Goal: Navigation & Orientation: Go to known website

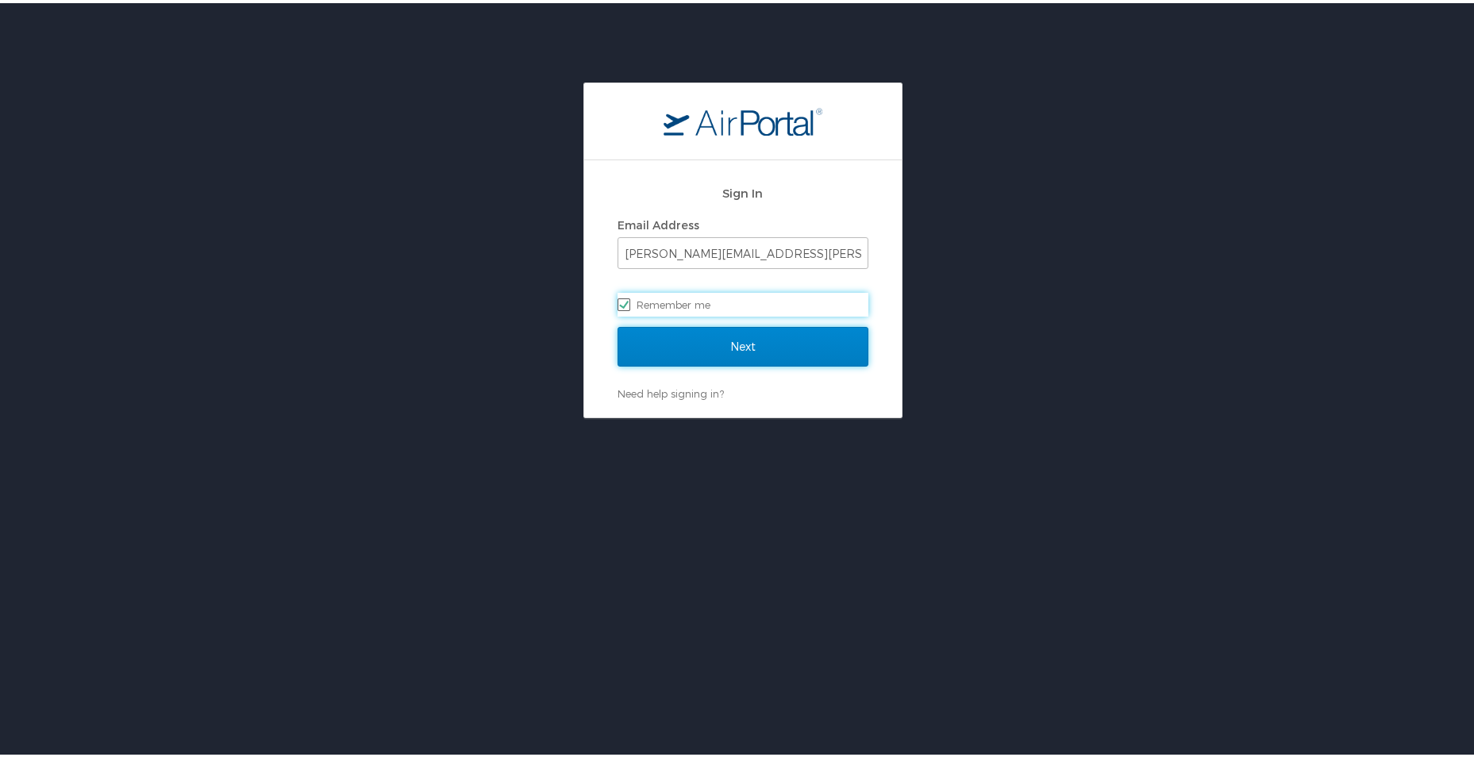
click at [730, 351] on input "Next" at bounding box center [743, 344] width 251 height 40
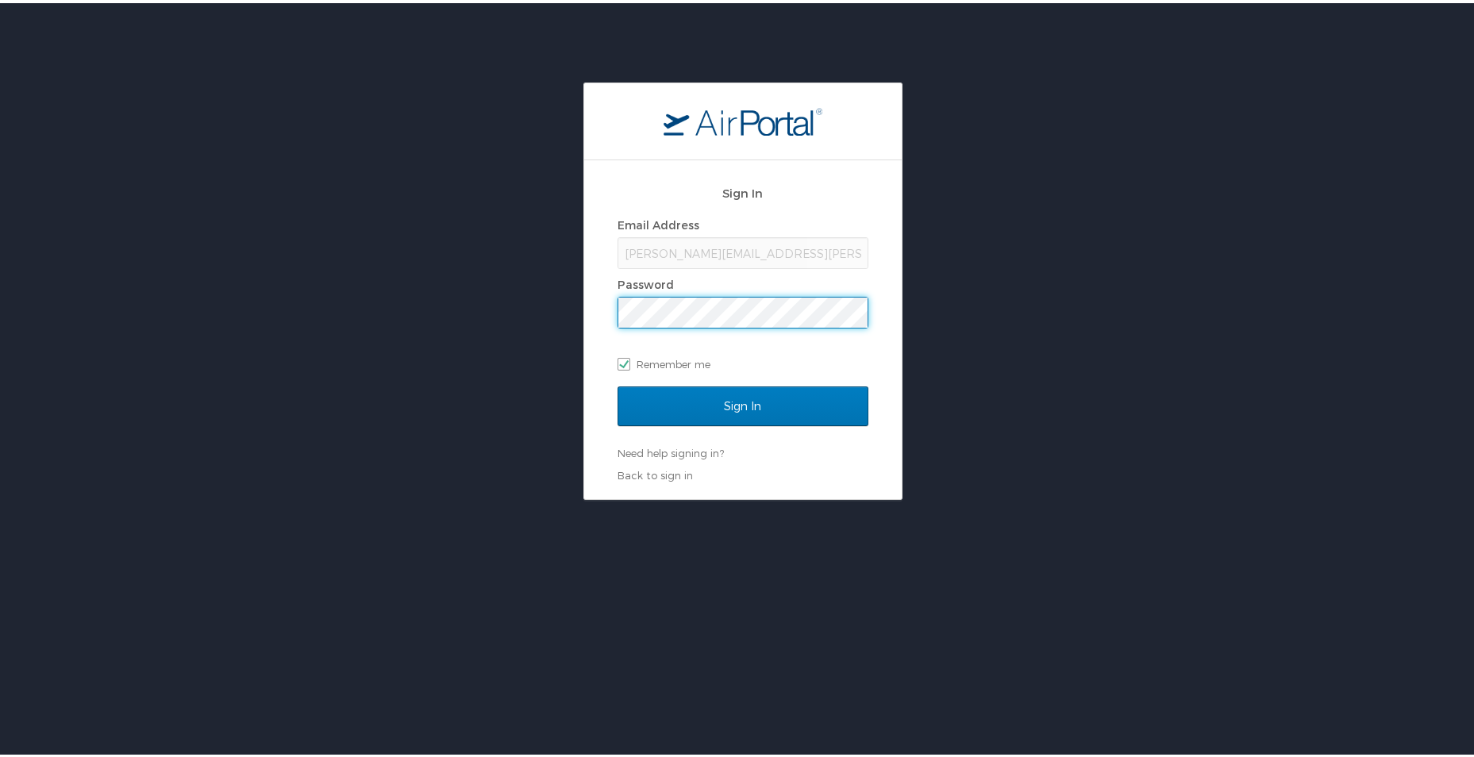
click at [618, 383] on input "Sign In" at bounding box center [743, 403] width 251 height 40
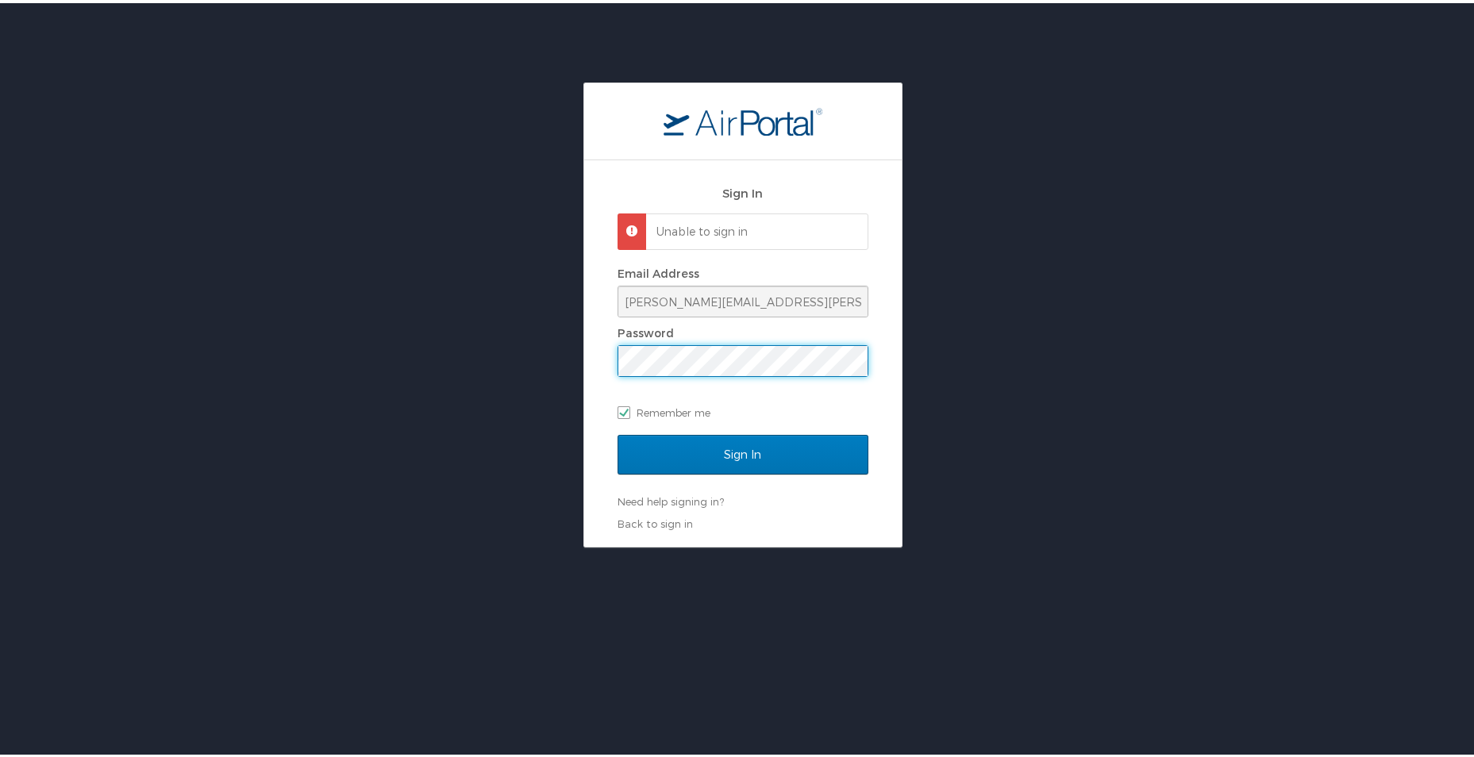
click at [618, 432] on input "Sign In" at bounding box center [743, 452] width 251 height 40
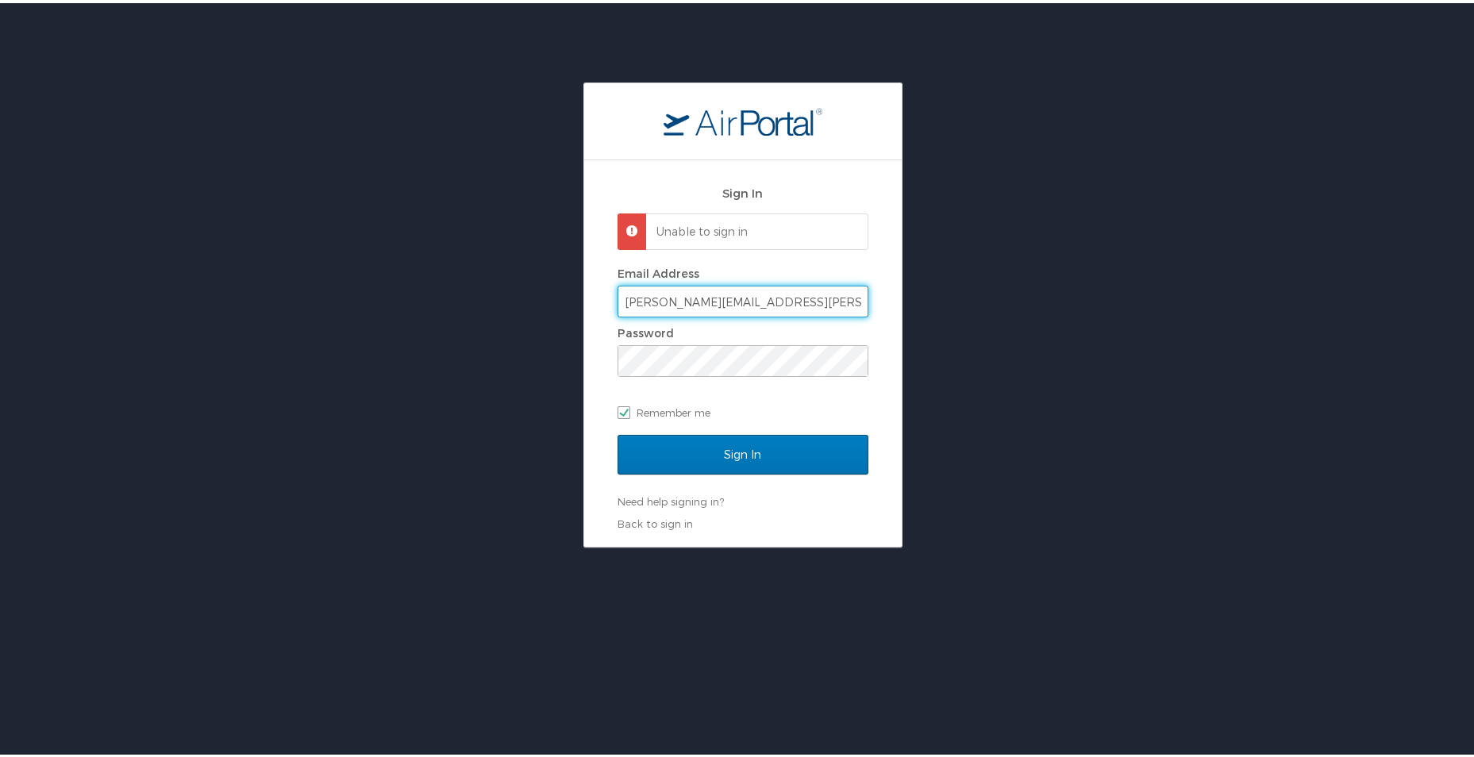
click at [749, 301] on input "christopher.speights@i3-corps.com" at bounding box center [742, 298] width 249 height 30
type input "christopher.speights@i3corps.com"
checkbox input "false"
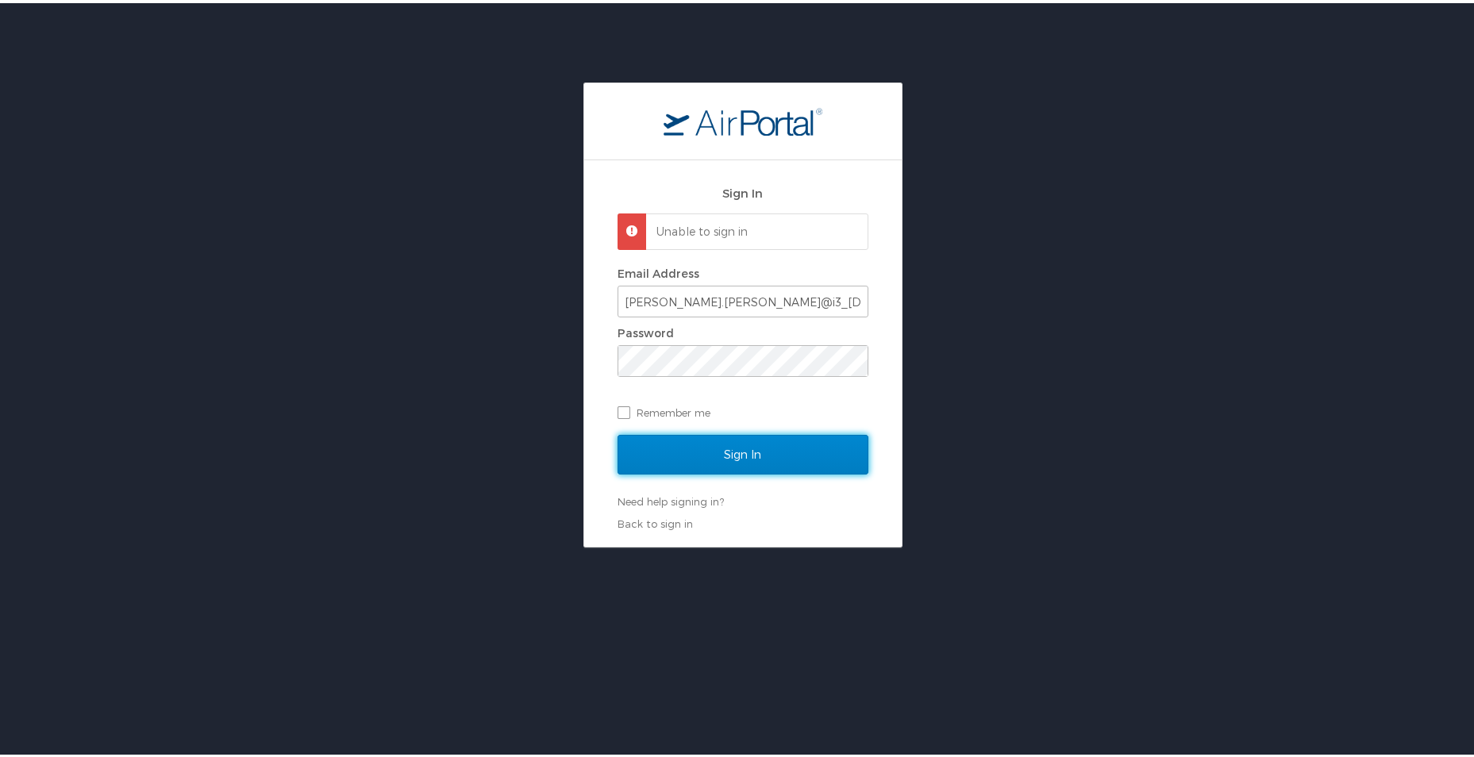
click at [744, 454] on input "Sign In" at bounding box center [743, 452] width 251 height 40
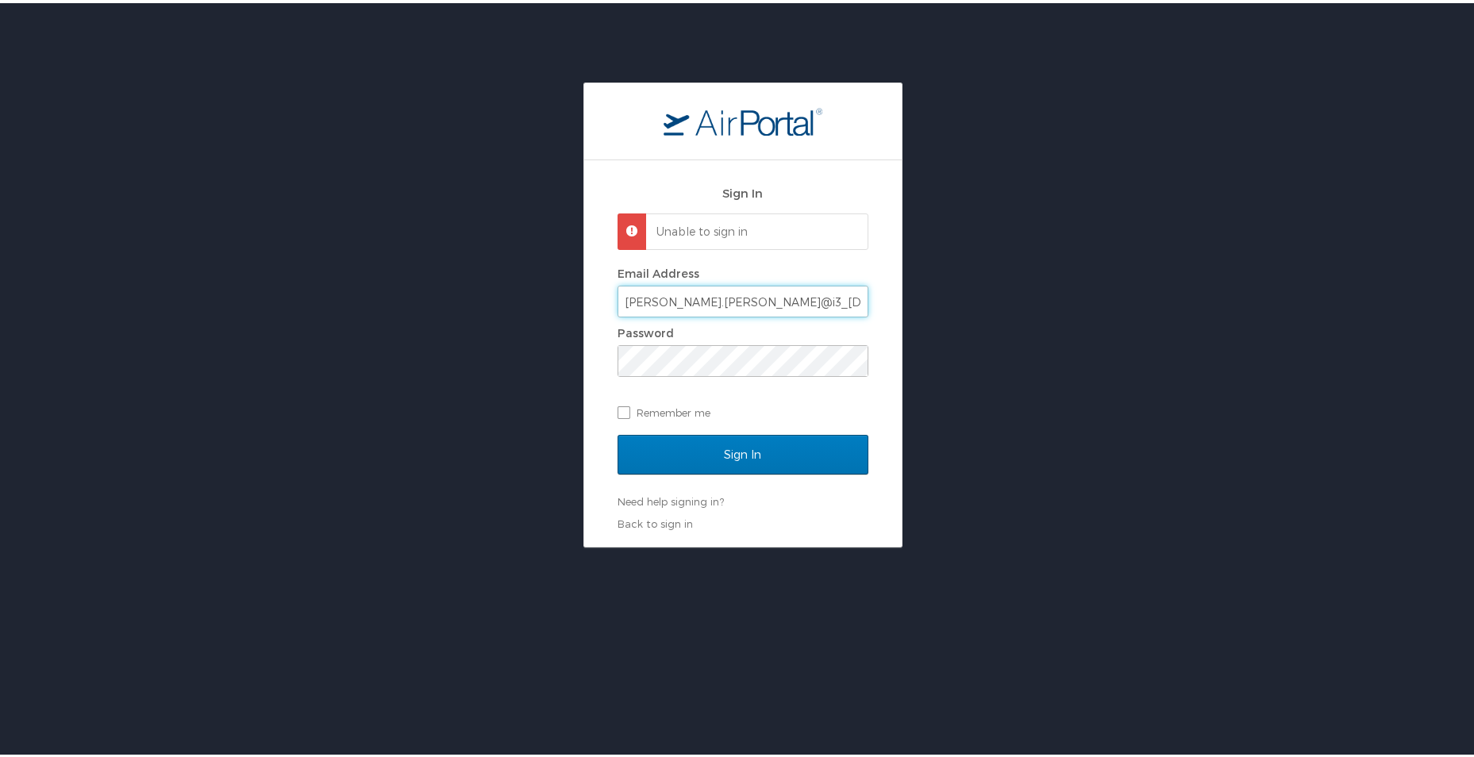
drag, startPoint x: 753, startPoint y: 301, endPoint x: 760, endPoint y: 326, distance: 25.4
click at [754, 301] on input "christopher.speights@i3_corps.com" at bounding box center [742, 298] width 249 height 30
type input "christopher.speights@i3-corps.com"
checkbox input "true"
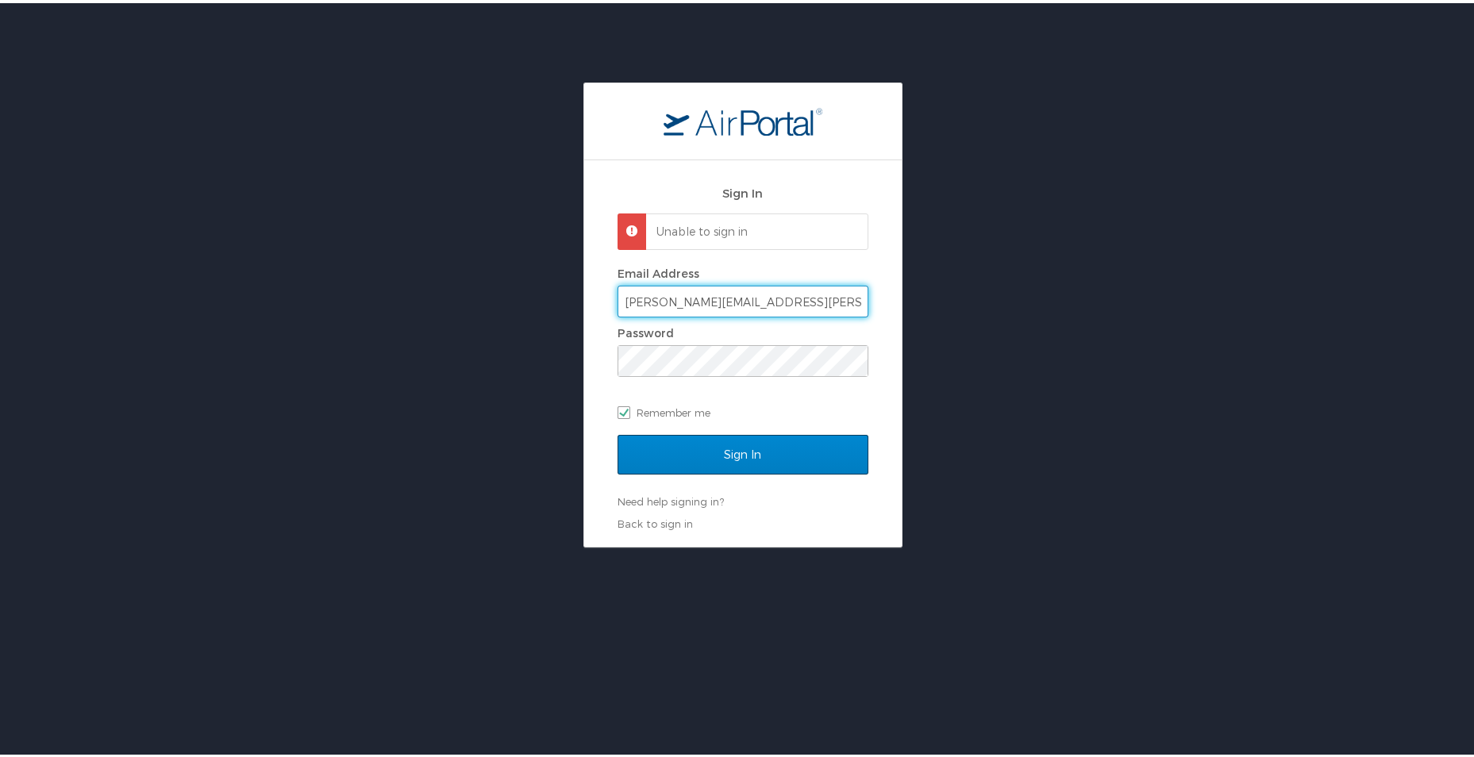
type input "christopher.speights@i3-corps.com"
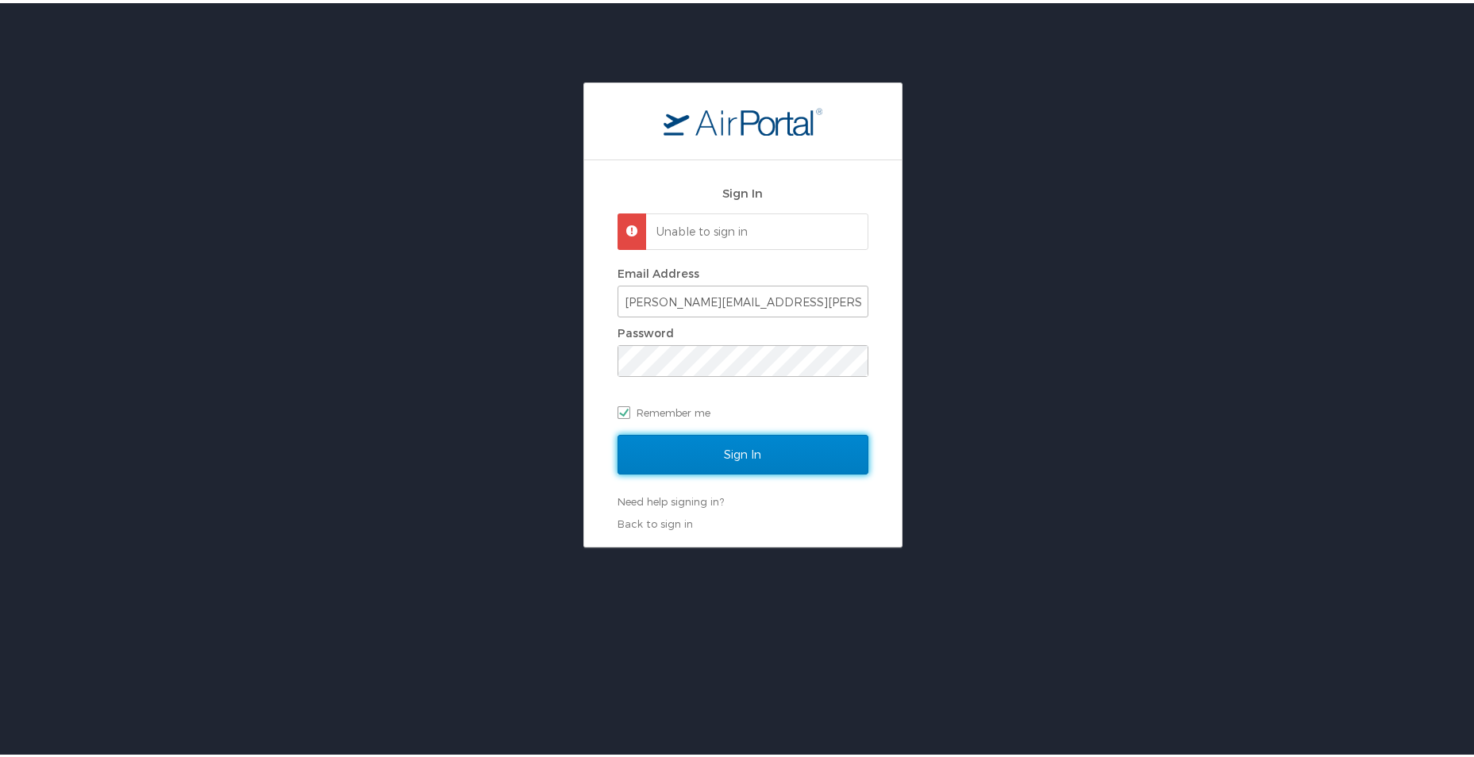
click at [769, 453] on input "Sign In" at bounding box center [743, 452] width 251 height 40
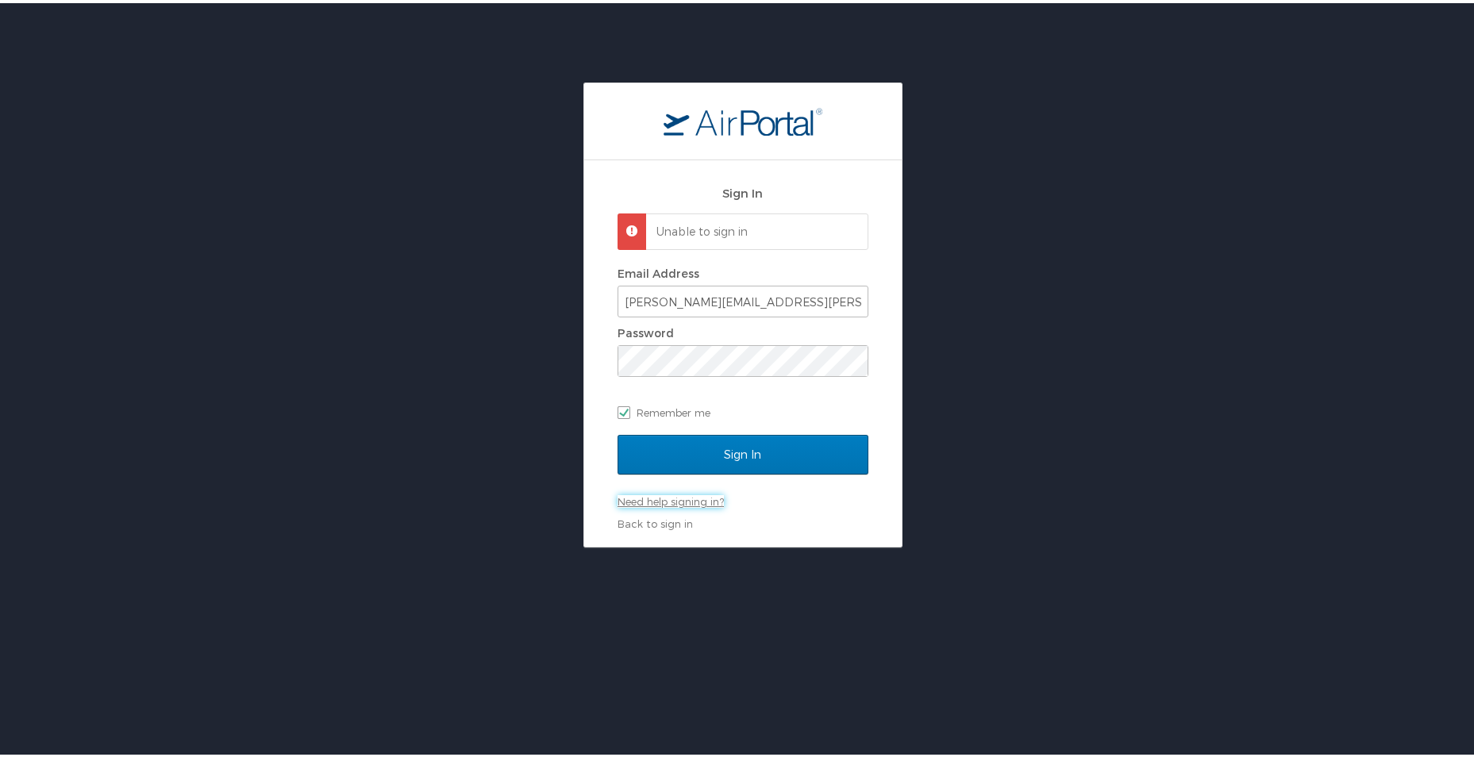
click at [656, 497] on link "Need help signing in?" at bounding box center [671, 498] width 106 height 13
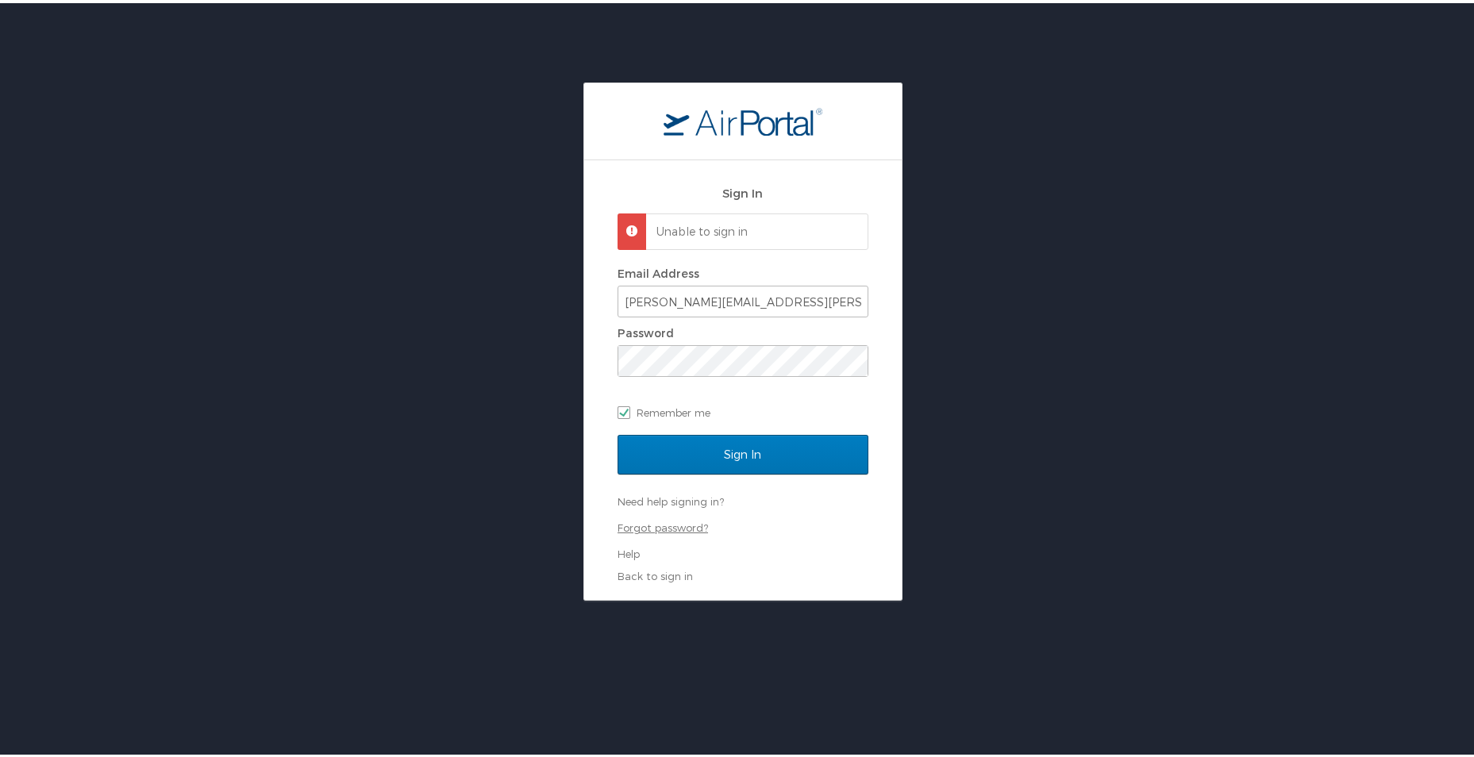
click at [658, 529] on link "Forgot password?" at bounding box center [663, 524] width 91 height 13
